Goal: Find specific page/section: Find specific page/section

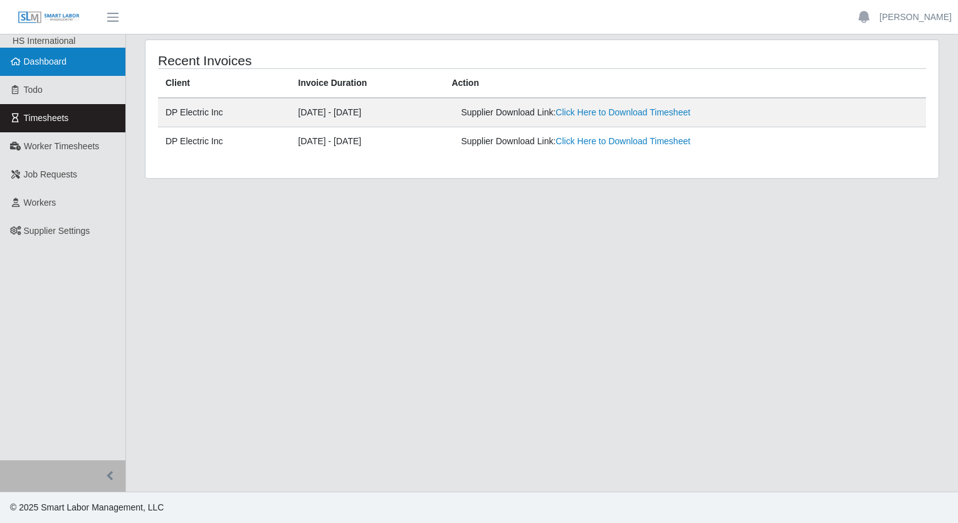
click at [28, 60] on span "Dashboard" at bounding box center [45, 61] width 43 height 10
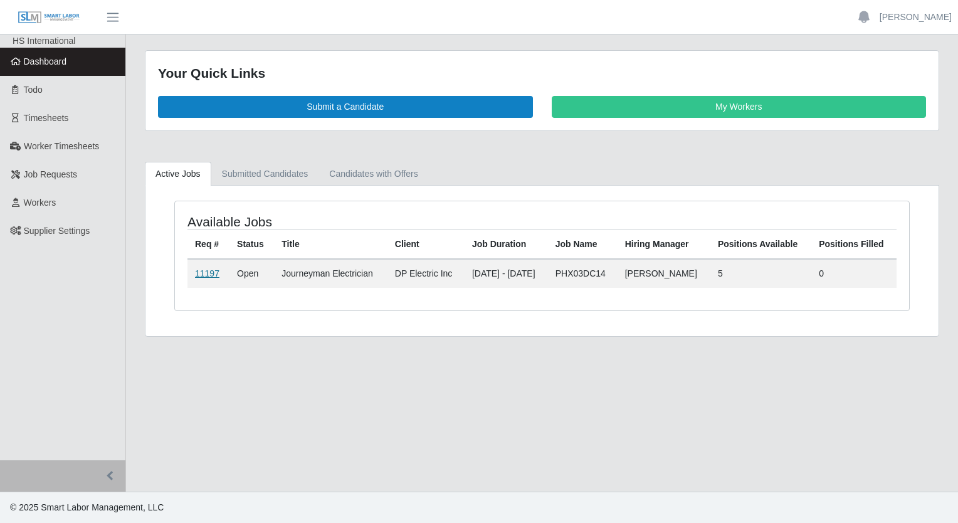
click at [207, 274] on link "11197" at bounding box center [207, 273] width 24 height 10
